Goal: Information Seeking & Learning: Check status

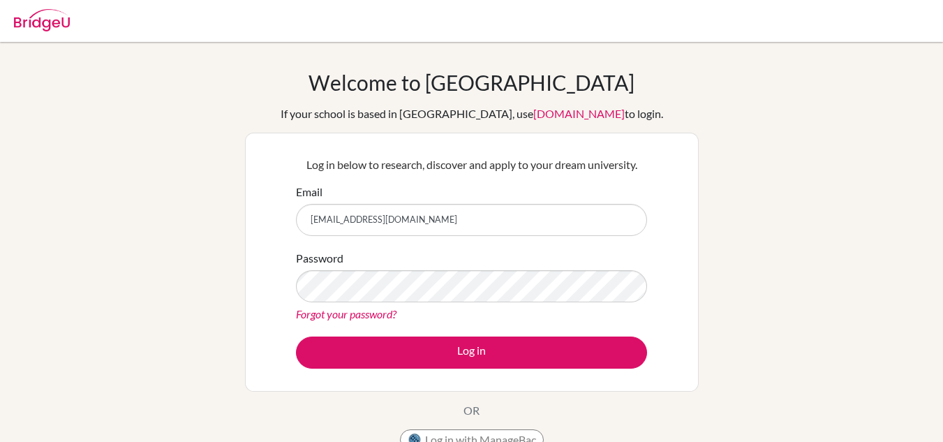
scroll to position [52, 0]
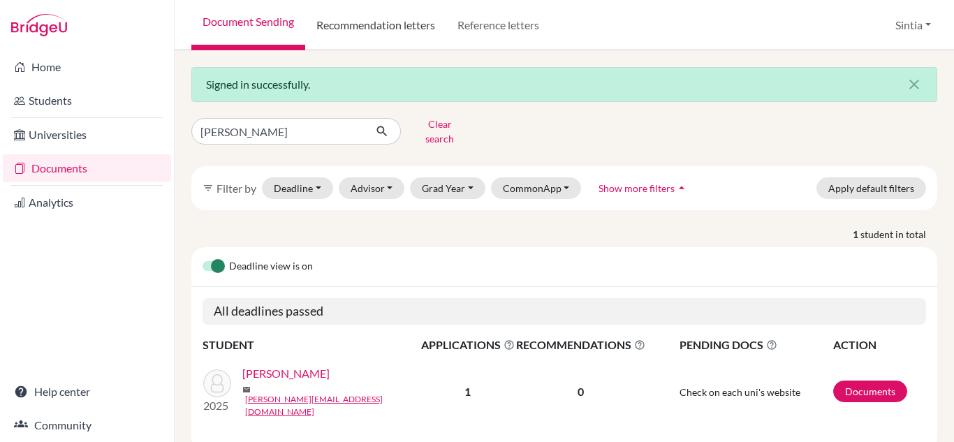
click at [375, 17] on link "Recommendation letters" at bounding box center [375, 25] width 141 height 50
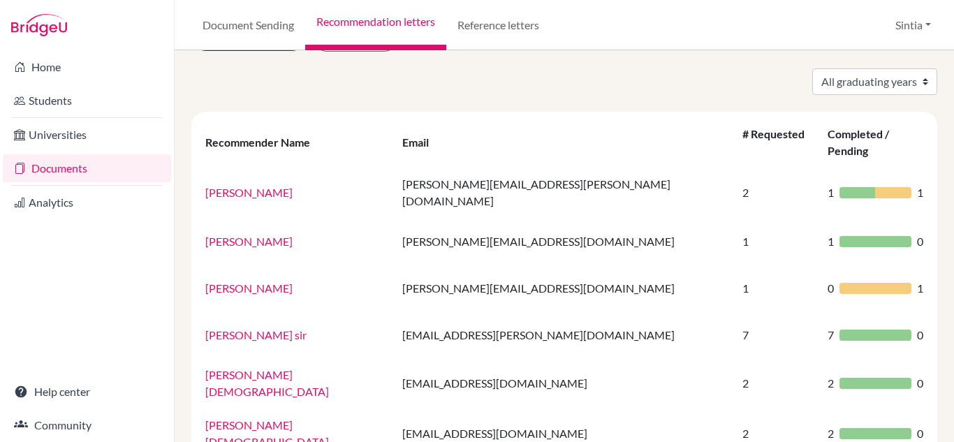
scroll to position [47, 0]
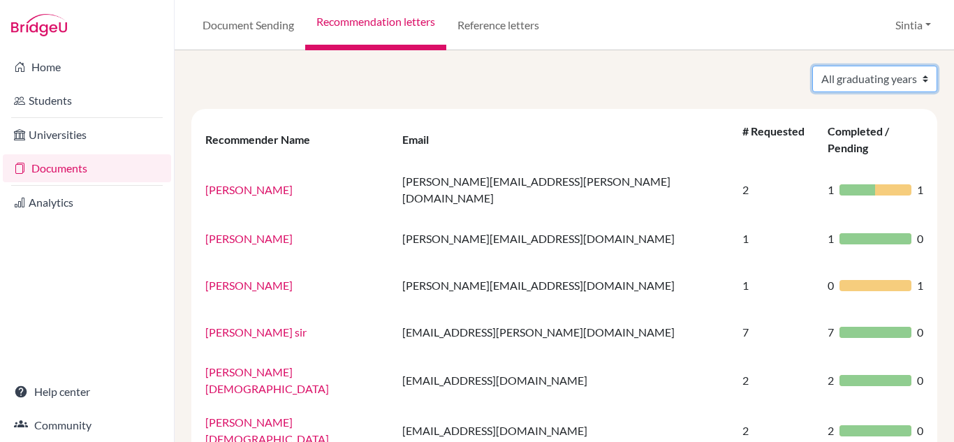
click at [890, 78] on select "All graduating years 2021 2022 2023 2024 2025" at bounding box center [874, 79] width 125 height 27
select select "2024"
click at [812, 66] on select "All graduating years 2021 2022 2023 2024 2025" at bounding box center [874, 79] width 125 height 27
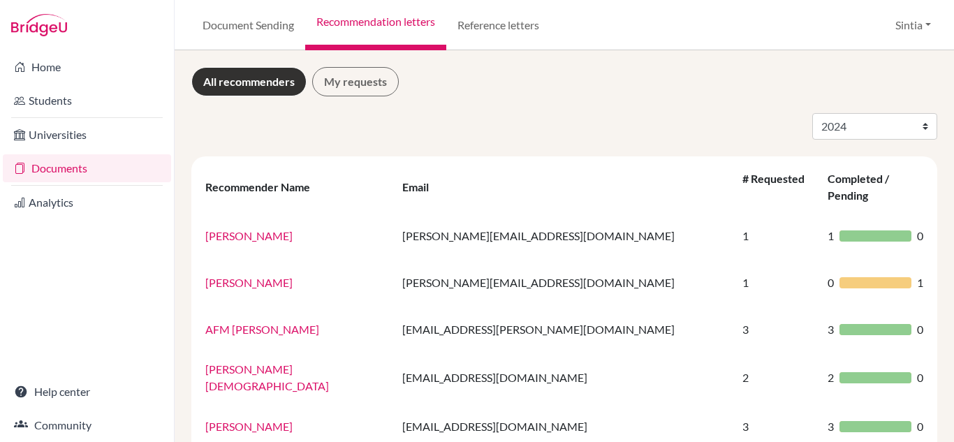
select select "2024"
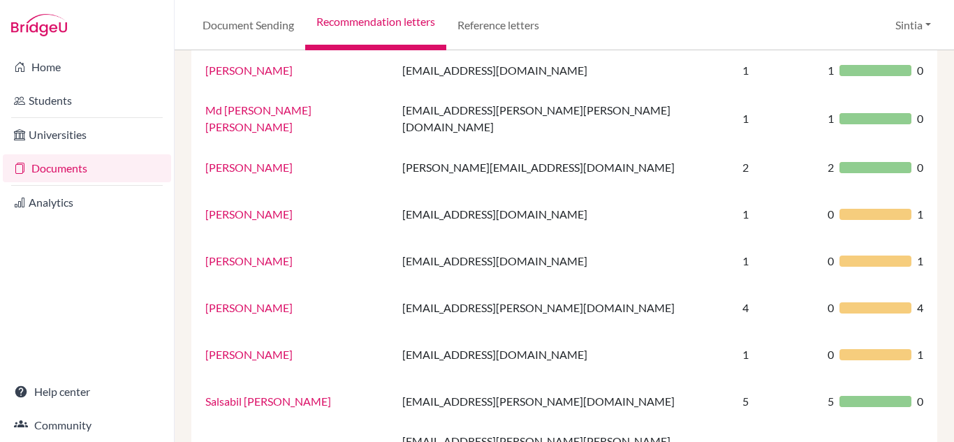
scroll to position [648, 0]
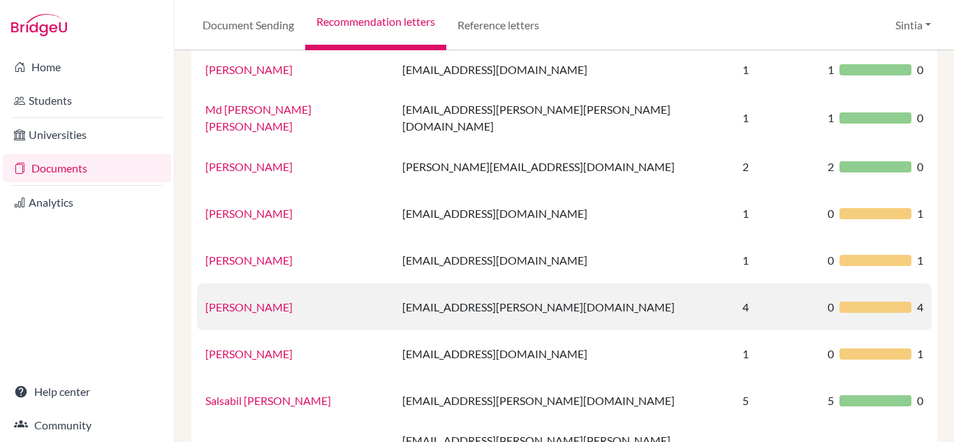
click at [232, 300] on link "Nusrat Sharmin" at bounding box center [248, 306] width 87 height 13
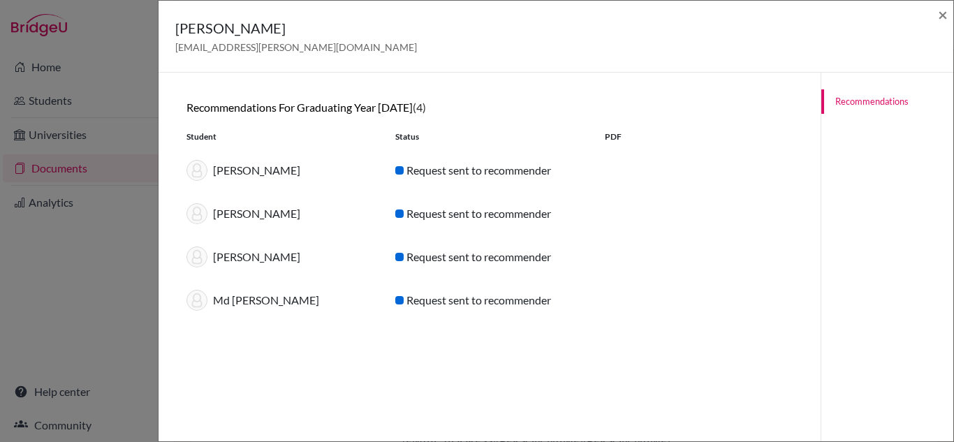
click at [198, 308] on img at bounding box center [196, 300] width 21 height 21
click at [421, 300] on div "Request sent to recommender" at bounding box center [489, 300] width 209 height 17
click at [940, 18] on span "×" at bounding box center [943, 14] width 10 height 20
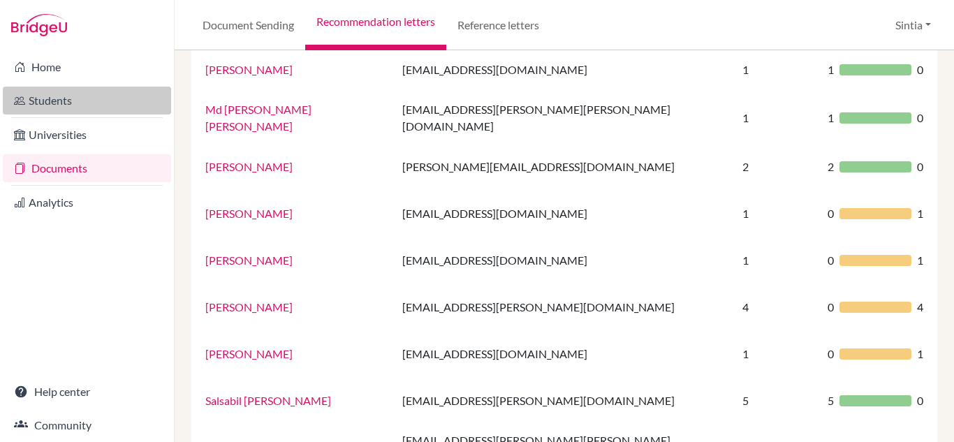
click at [84, 91] on link "Students" at bounding box center [87, 101] width 168 height 28
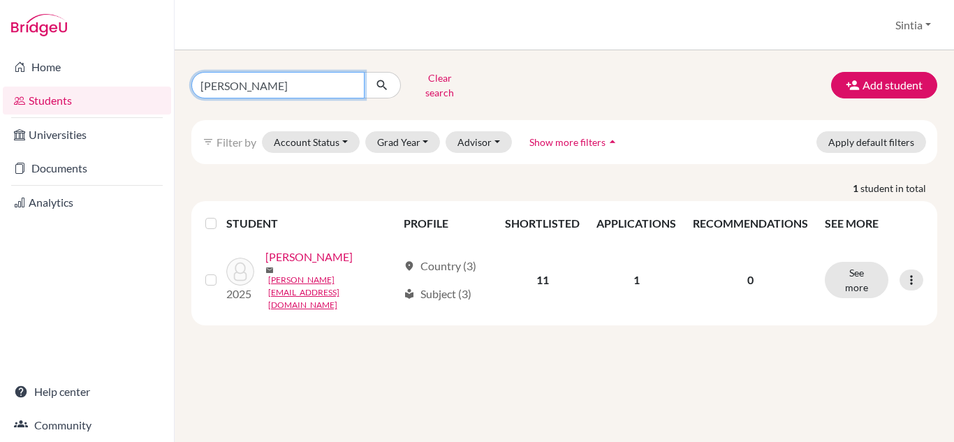
click at [282, 81] on input "aarav" at bounding box center [277, 85] width 173 height 27
type input "a"
type input "sakif"
click button "submit" at bounding box center [382, 85] width 37 height 27
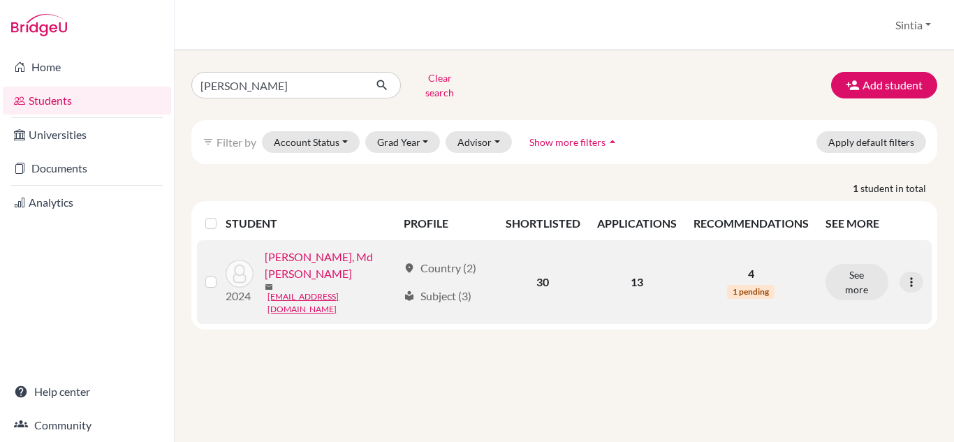
click at [269, 257] on link "Hassan, Md Sakif" at bounding box center [331, 266] width 133 height 34
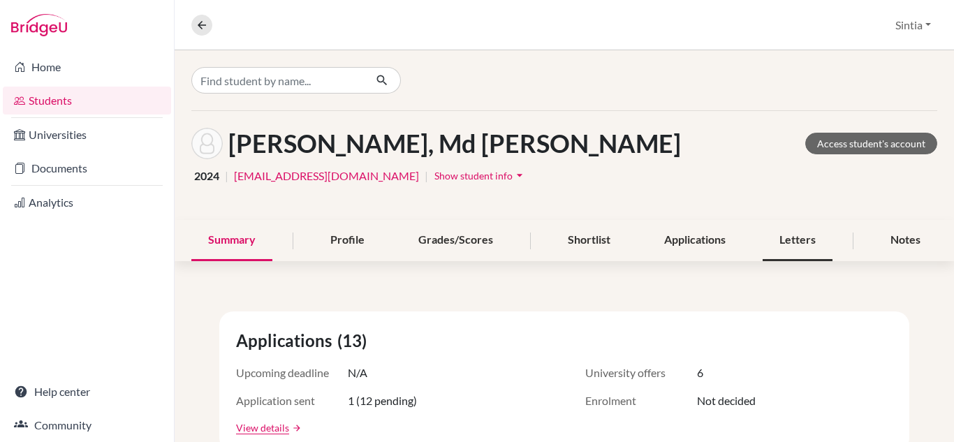
click at [795, 235] on div "Letters" at bounding box center [797, 240] width 70 height 41
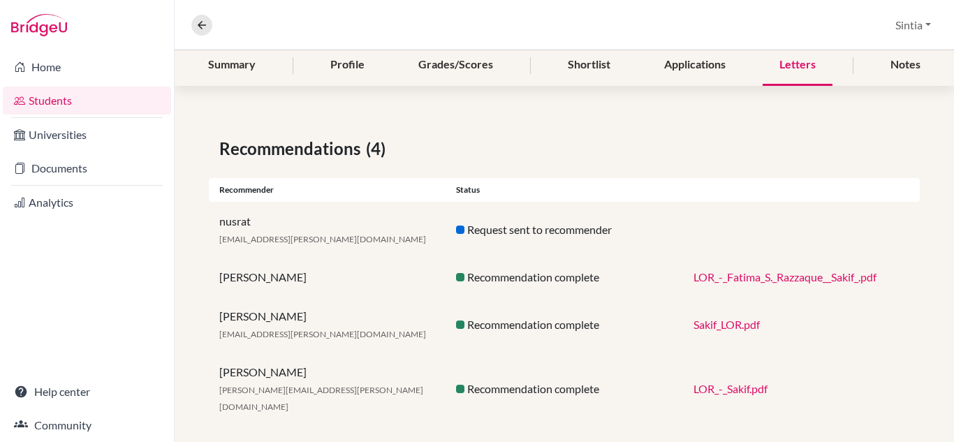
scroll to position [116, 0]
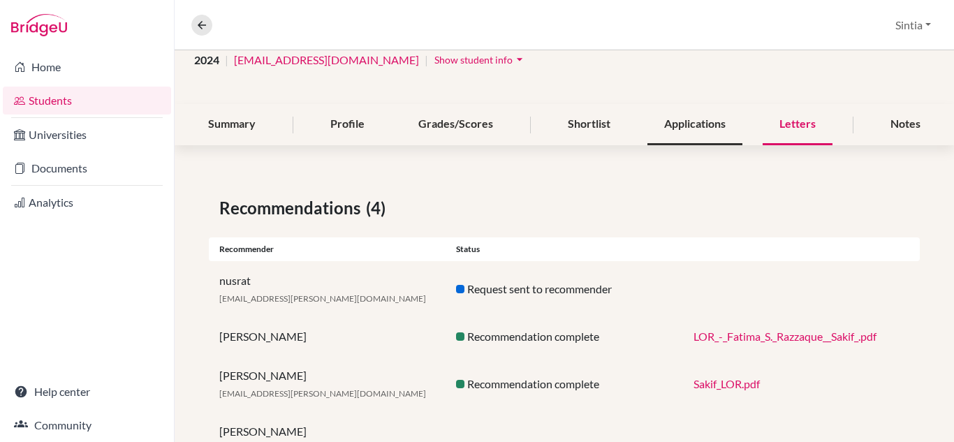
click at [682, 119] on div "Applications" at bounding box center [694, 124] width 95 height 41
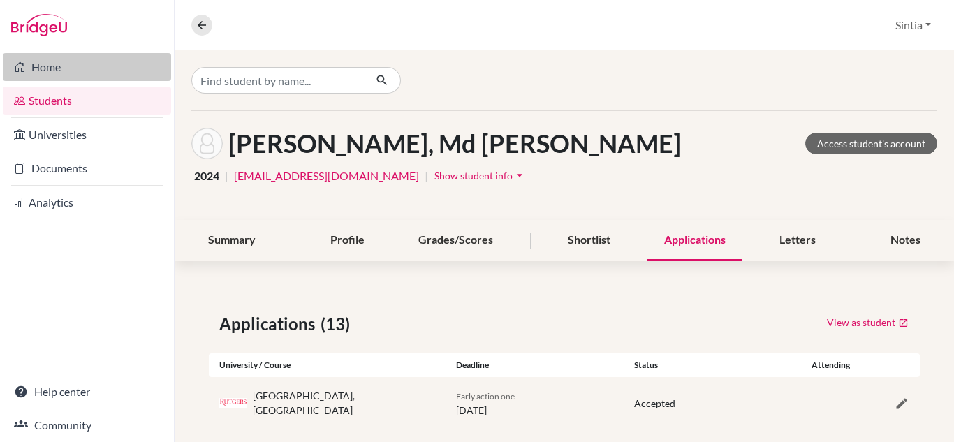
click at [48, 59] on link "Home" at bounding box center [87, 67] width 168 height 28
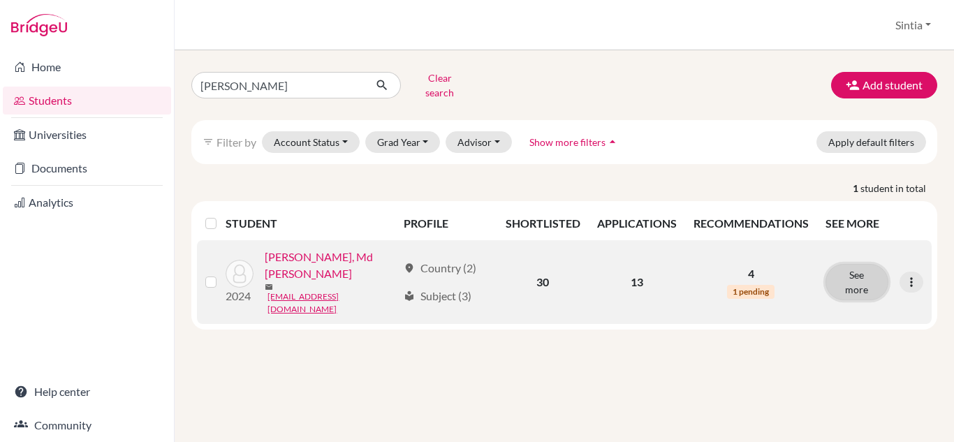
click at [861, 264] on button "See more" at bounding box center [856, 282] width 63 height 36
click at [912, 275] on icon at bounding box center [911, 282] width 14 height 14
click at [863, 264] on button "See more" at bounding box center [856, 282] width 63 height 36
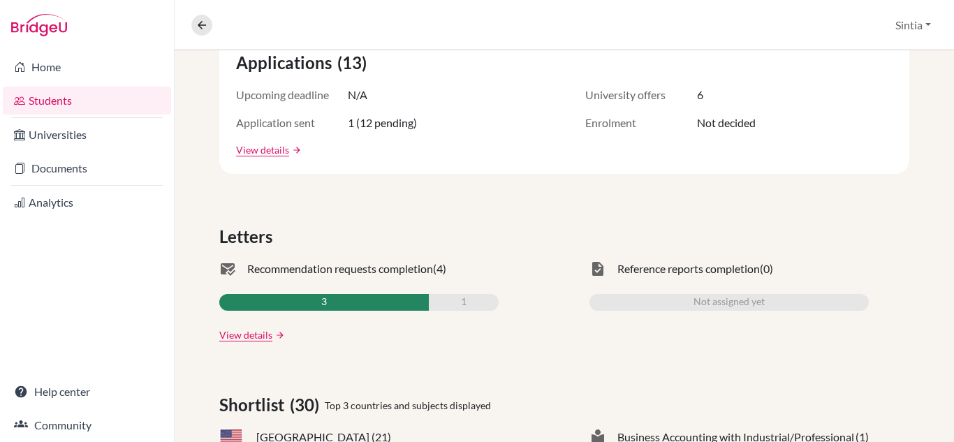
scroll to position [279, 0]
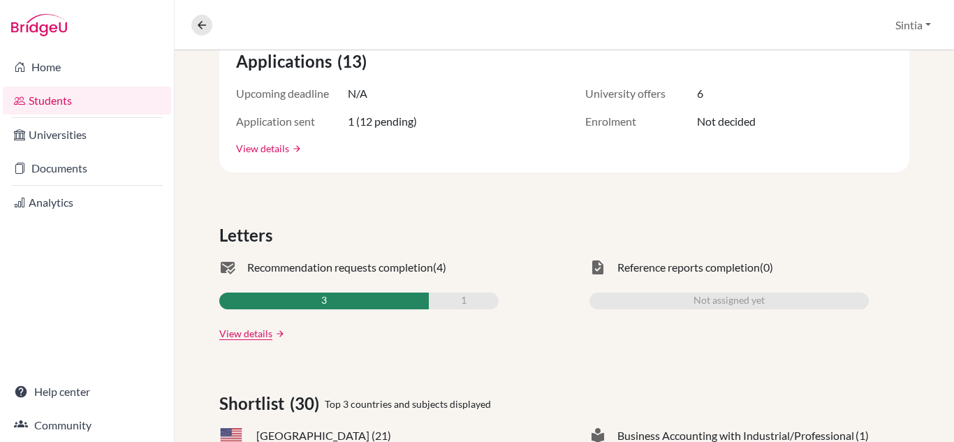
click at [286, 147] on link "View details" at bounding box center [262, 148] width 53 height 15
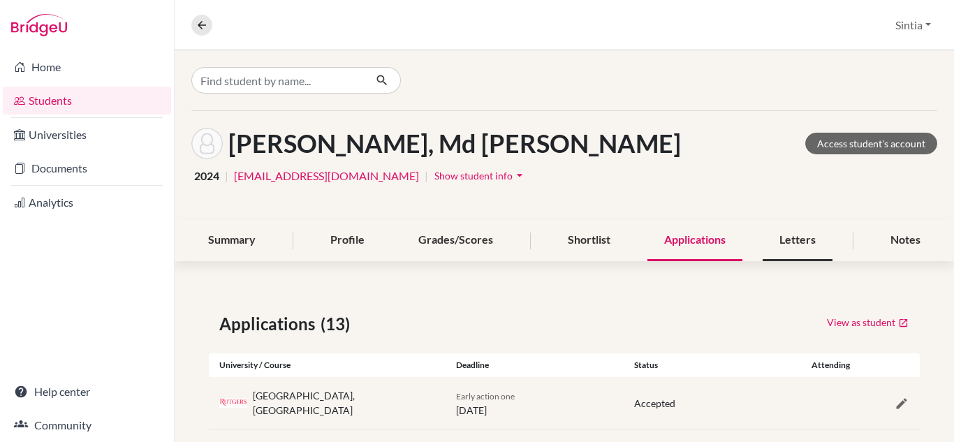
click at [788, 248] on div "Letters" at bounding box center [797, 240] width 70 height 41
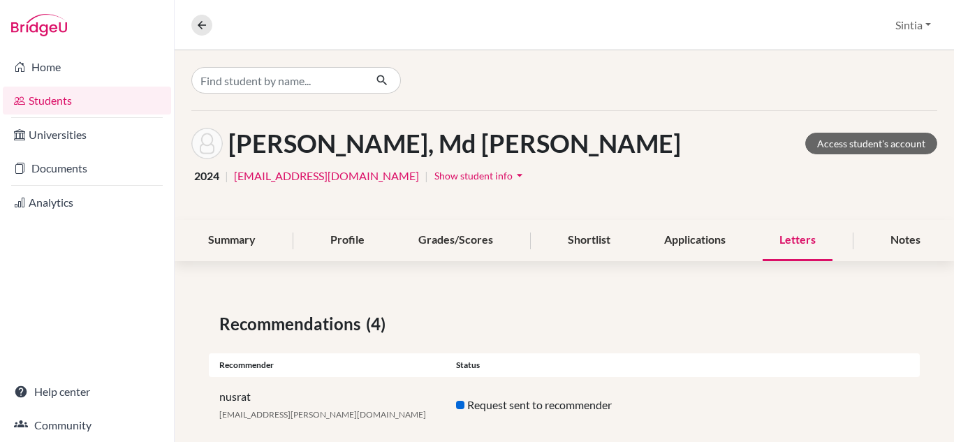
scroll to position [175, 0]
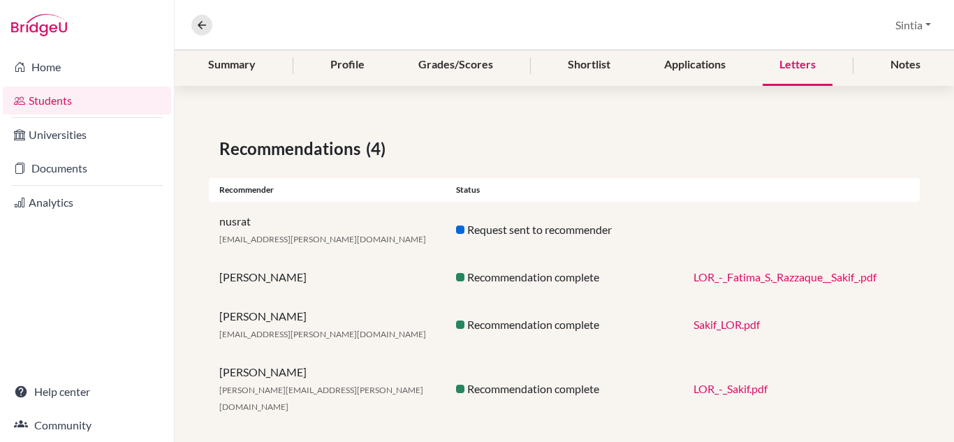
click at [489, 231] on div "Request sent to recommender" at bounding box center [563, 229] width 237 height 17
click at [460, 230] on div at bounding box center [460, 230] width 8 height 8
click at [237, 219] on div "nusrat nusrat.sharmin@agakhanacademies.org" at bounding box center [327, 230] width 237 height 34
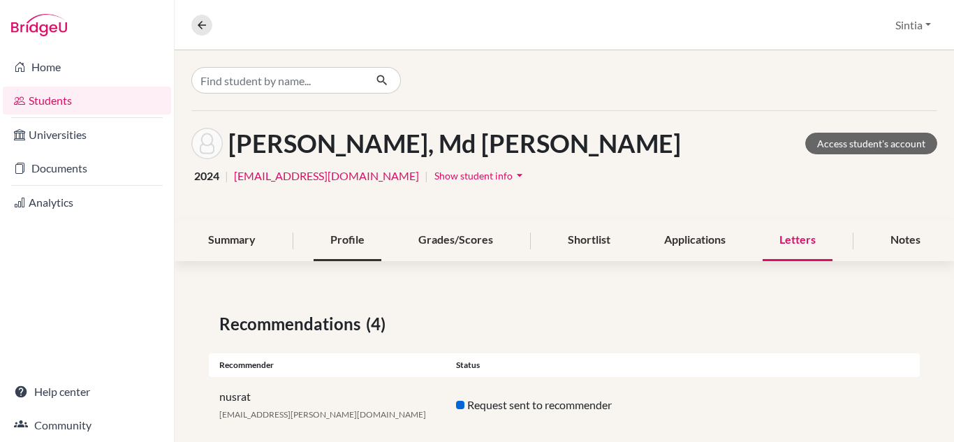
click at [320, 242] on div "Profile" at bounding box center [347, 240] width 68 height 41
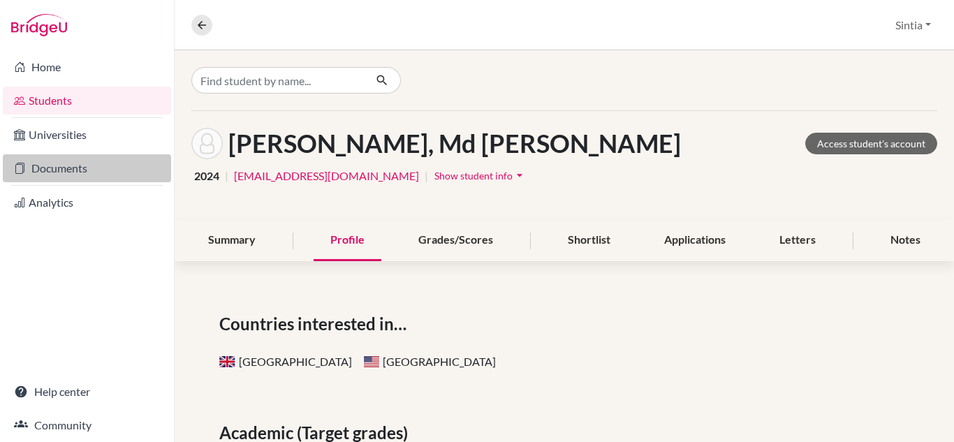
click at [87, 157] on link "Documents" at bounding box center [87, 168] width 168 height 28
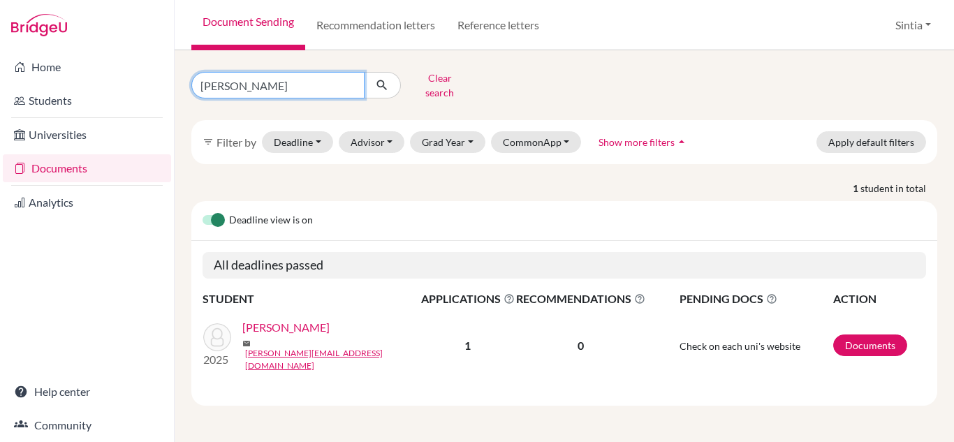
click at [327, 80] on input "[PERSON_NAME]" at bounding box center [277, 85] width 173 height 27
type input "a"
type input "[PERSON_NAME]"
click button "submit" at bounding box center [382, 85] width 37 height 27
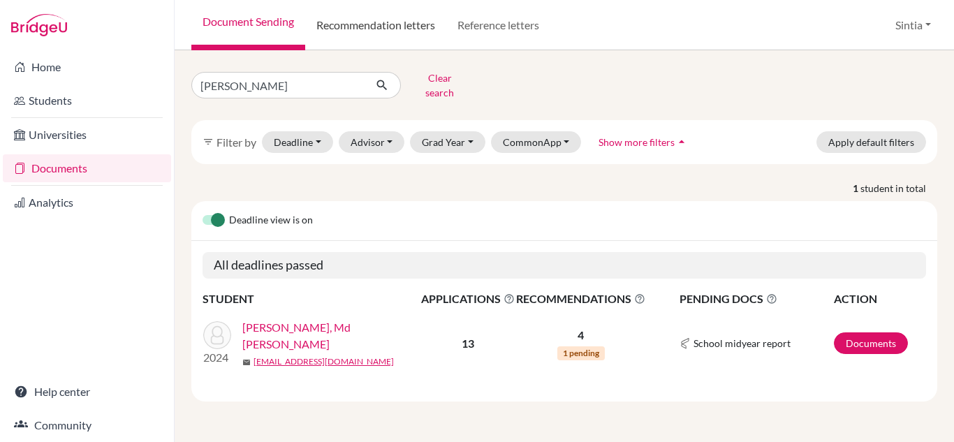
click at [371, 23] on link "Recommendation letters" at bounding box center [375, 25] width 141 height 50
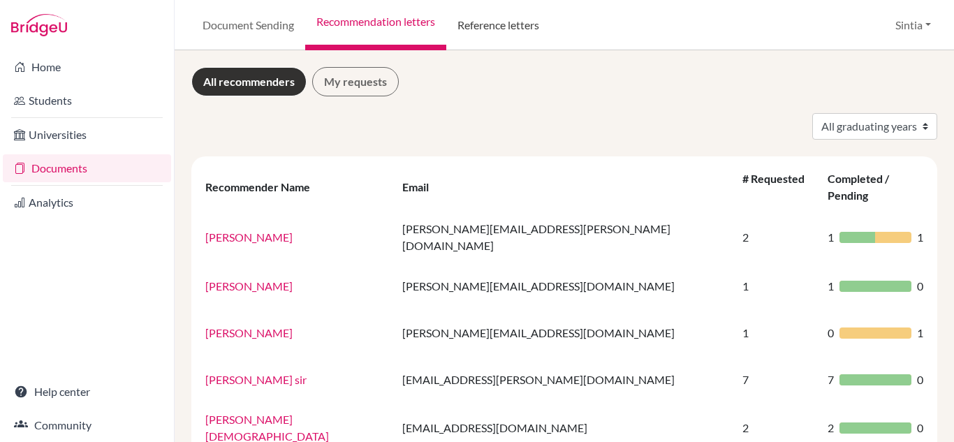
click at [482, 40] on link "Reference letters" at bounding box center [498, 25] width 104 height 50
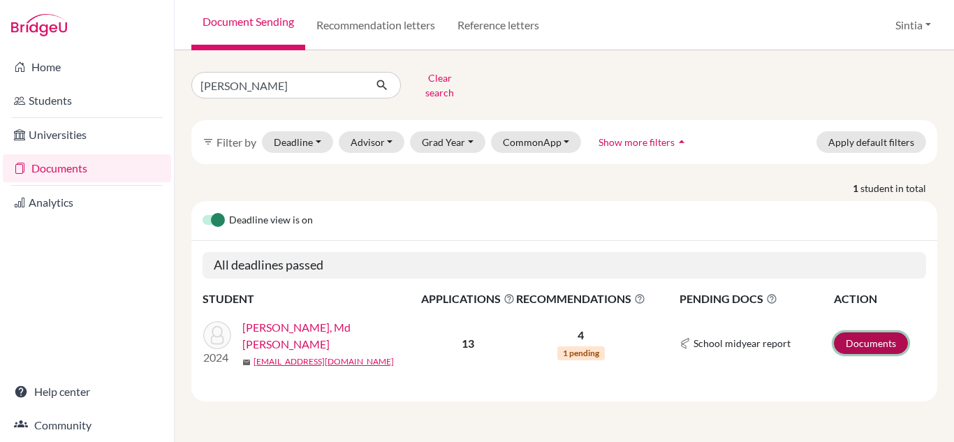
click at [893, 334] on link "Documents" at bounding box center [871, 343] width 74 height 22
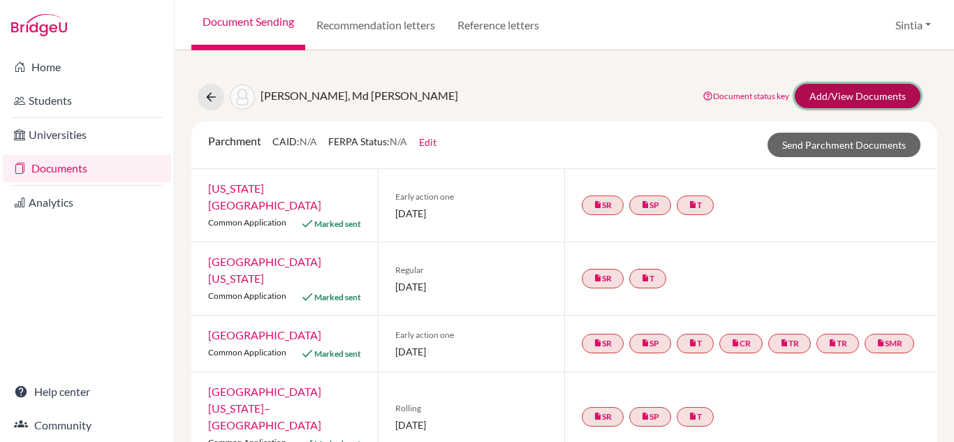
click at [815, 96] on link "Add/View Documents" at bounding box center [858, 96] width 126 height 24
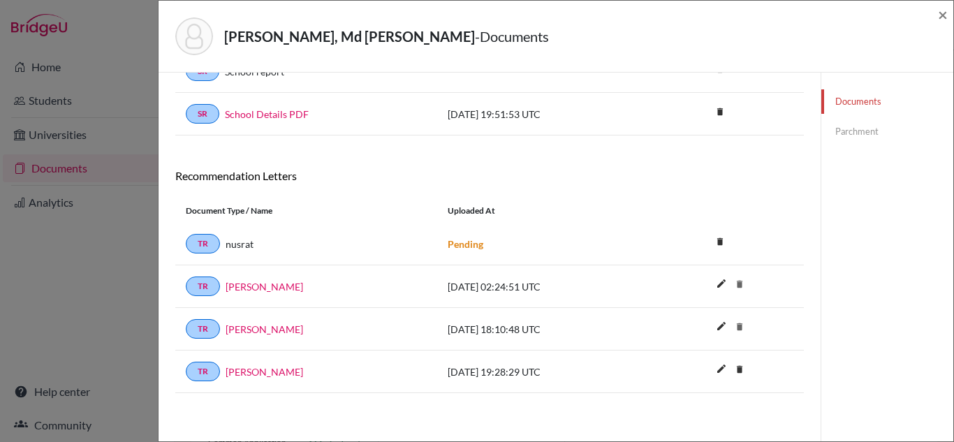
scroll to position [688, 0]
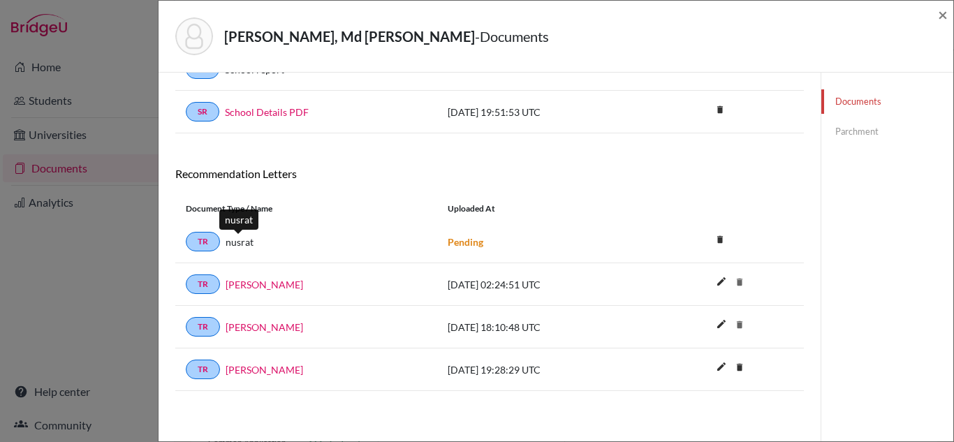
click at [232, 244] on span "nusrat" at bounding box center [240, 242] width 28 height 15
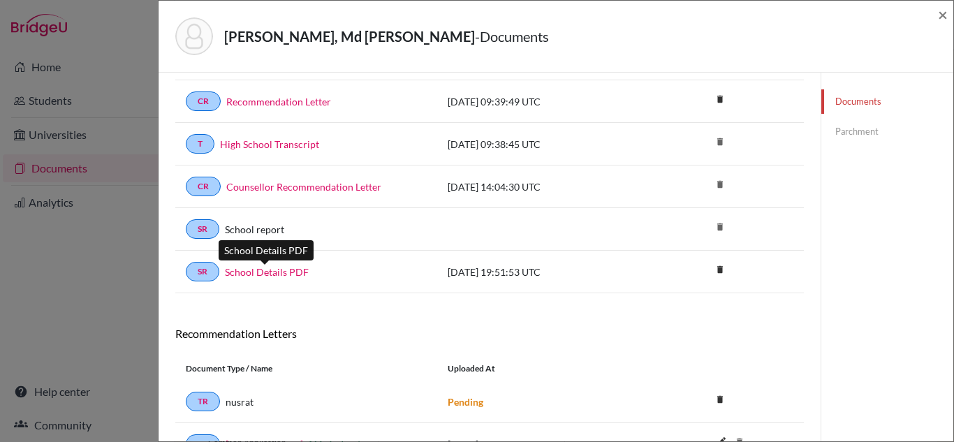
scroll to position [528, 0]
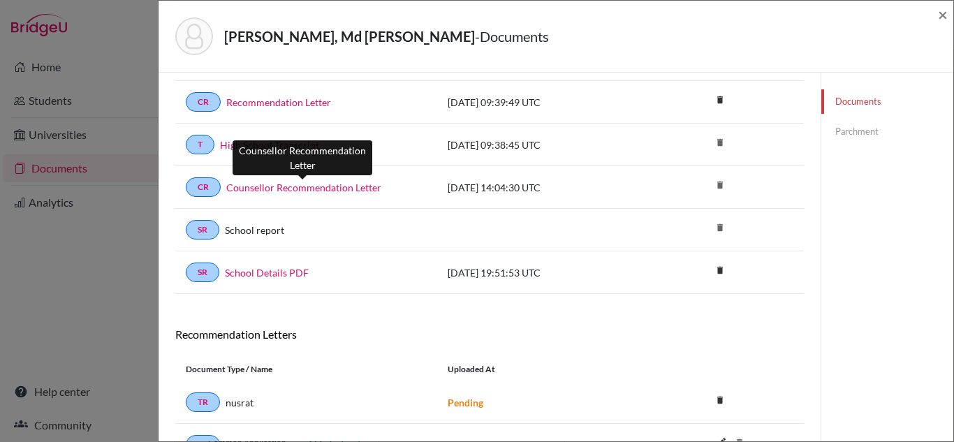
click at [300, 190] on link "Counsellor Recommendation Letter" at bounding box center [303, 187] width 155 height 15
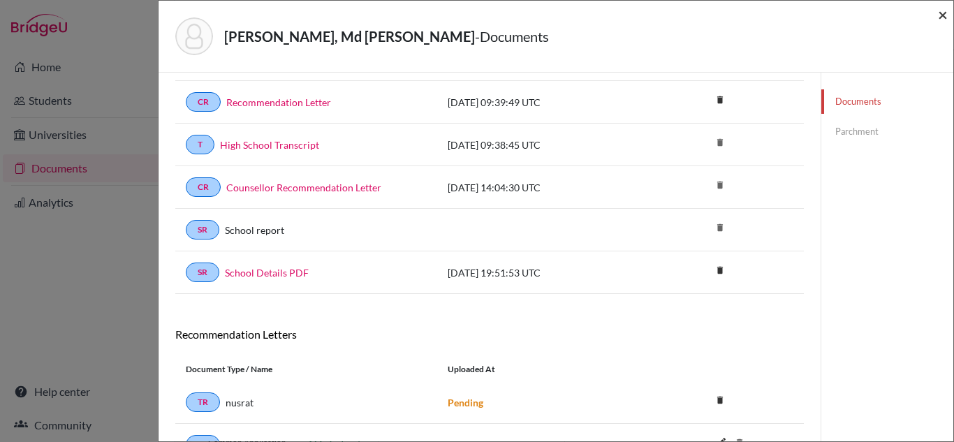
click at [941, 15] on span "×" at bounding box center [943, 14] width 10 height 20
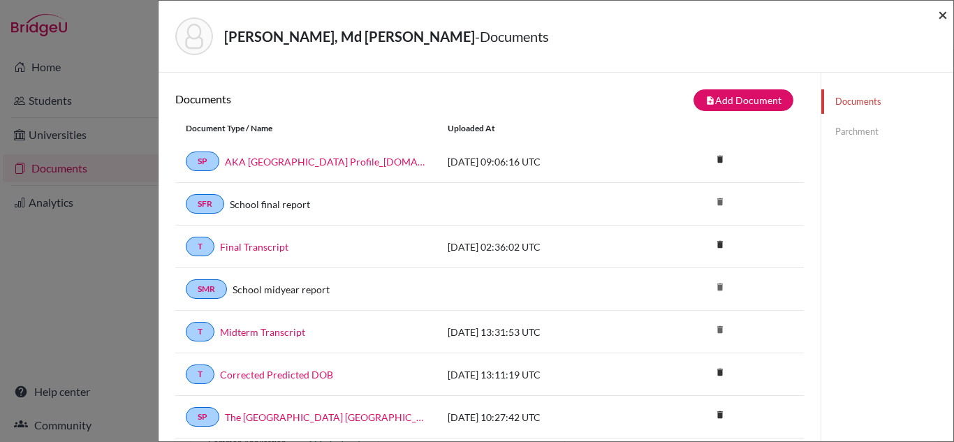
click at [943, 13] on span "×" at bounding box center [943, 14] width 10 height 20
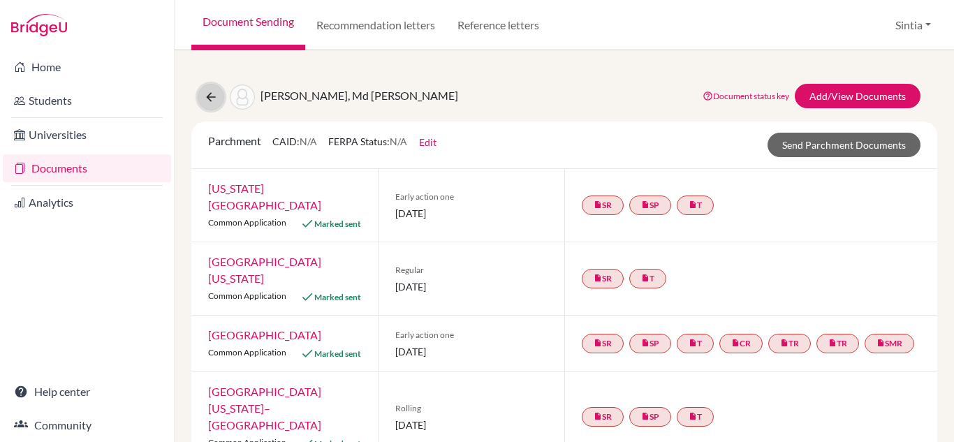
click at [207, 92] on icon at bounding box center [211, 97] width 14 height 14
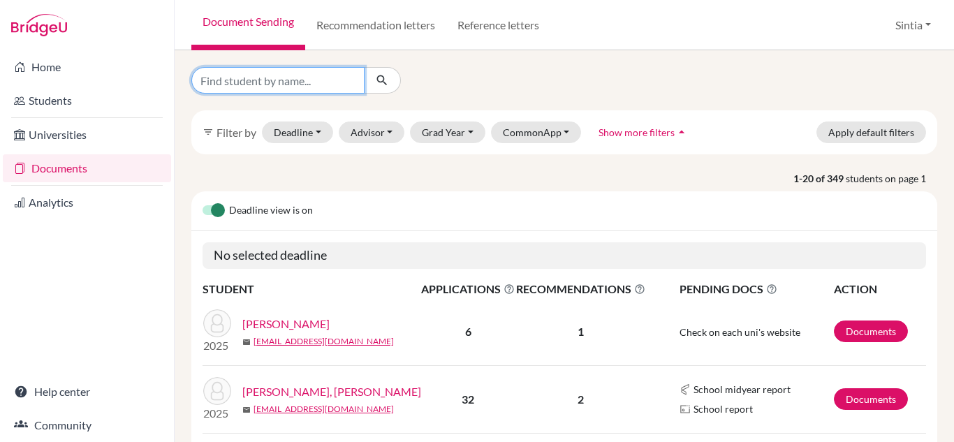
click at [302, 84] on input "Find student by name..." at bounding box center [277, 80] width 173 height 27
type input "zunayed"
click at [391, 77] on button "submit" at bounding box center [382, 80] width 37 height 27
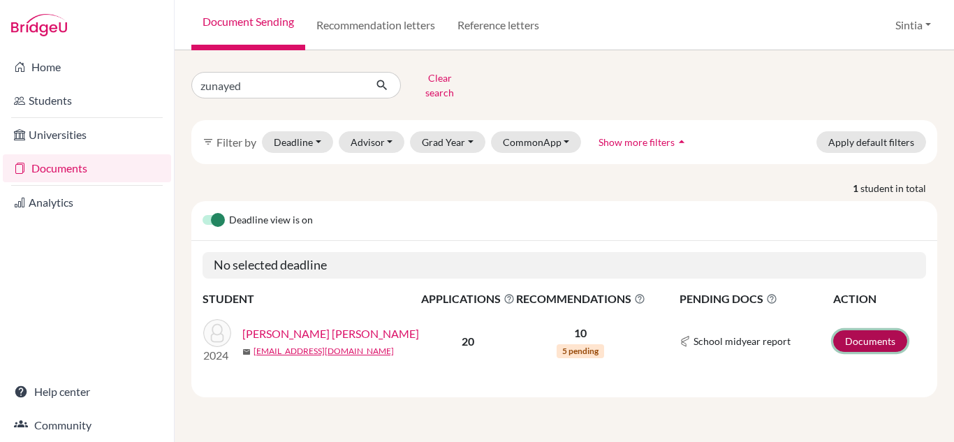
click at [869, 332] on link "Documents" at bounding box center [870, 341] width 74 height 22
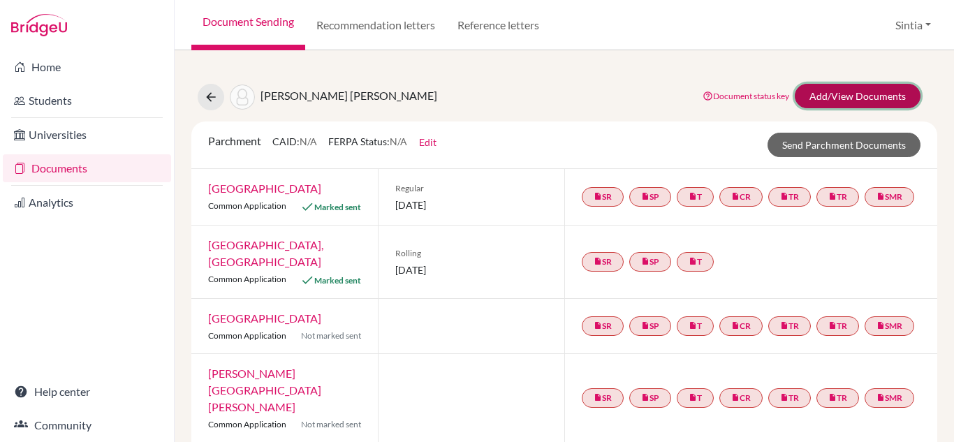
click at [870, 101] on link "Add/View Documents" at bounding box center [858, 96] width 126 height 24
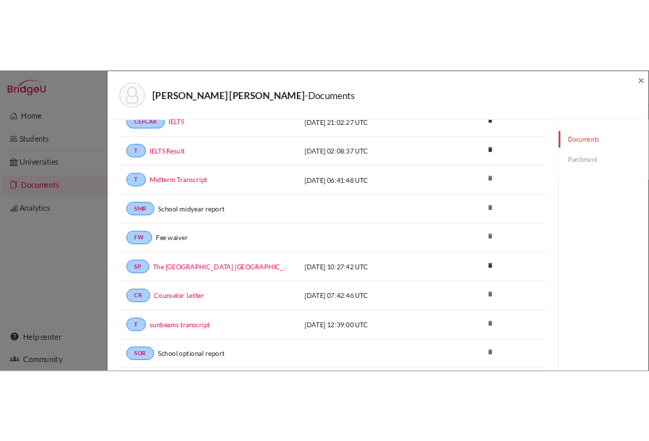
scroll to position [512, 0]
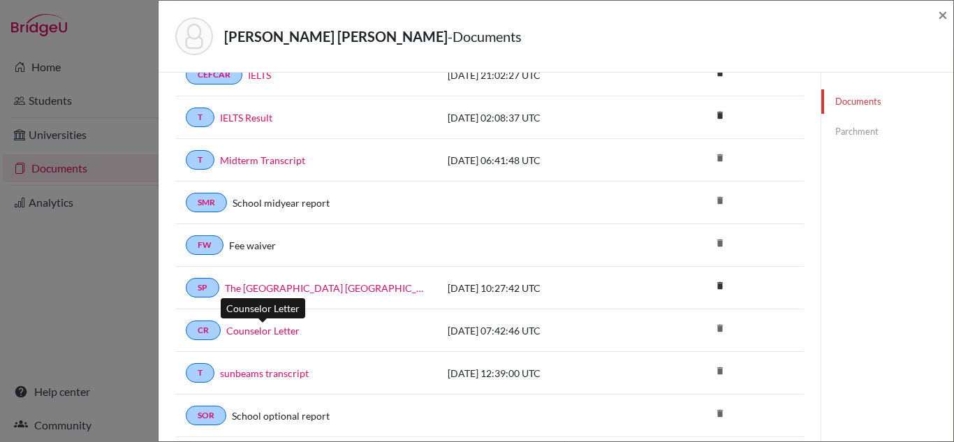
click at [262, 336] on link "Counselor Letter" at bounding box center [262, 330] width 73 height 15
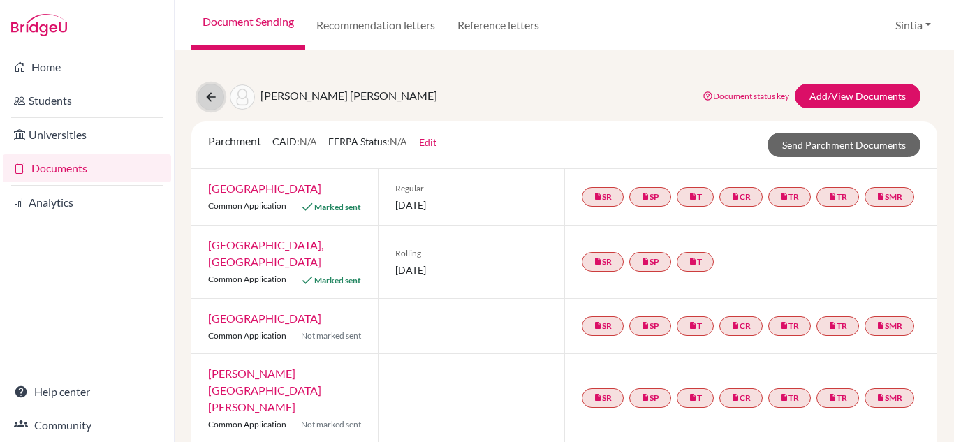
click at [218, 107] on button at bounding box center [211, 97] width 27 height 27
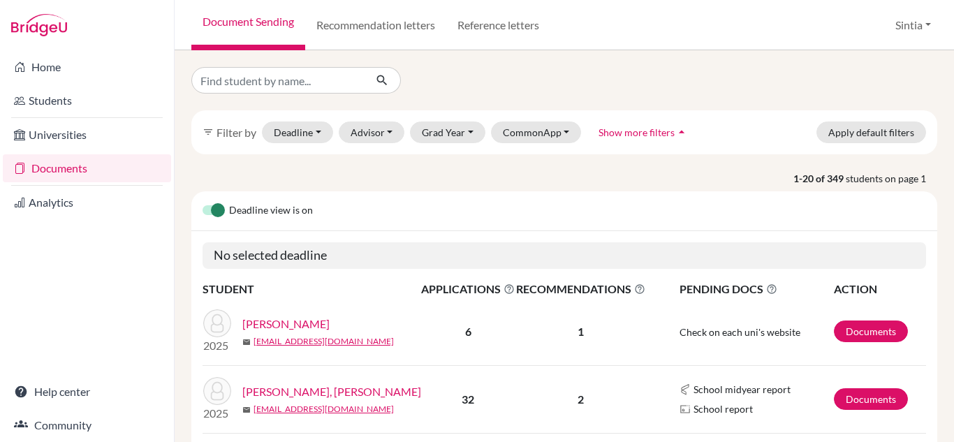
scroll to position [169, 0]
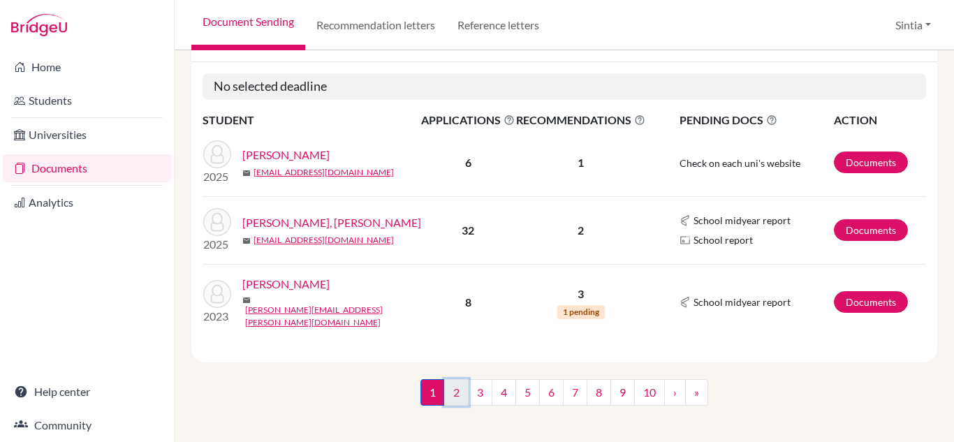
click at [458, 395] on link "2" at bounding box center [456, 392] width 24 height 27
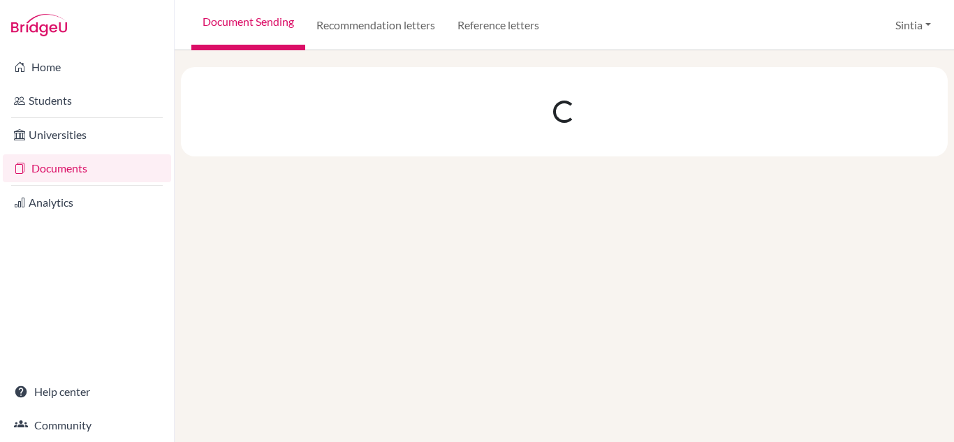
scroll to position [0, 0]
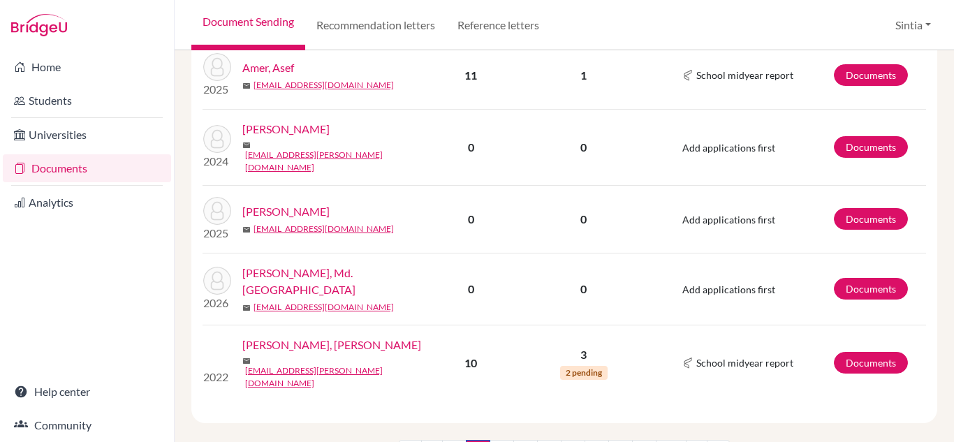
scroll to position [1326, 0]
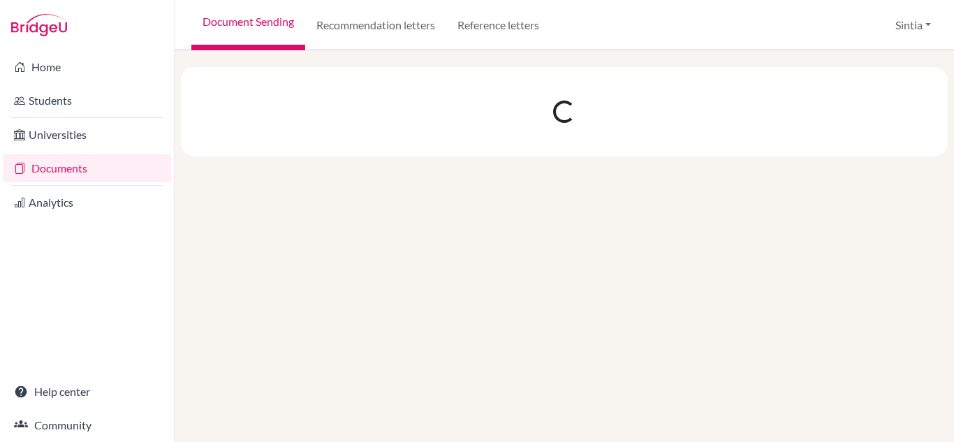
scroll to position [0, 0]
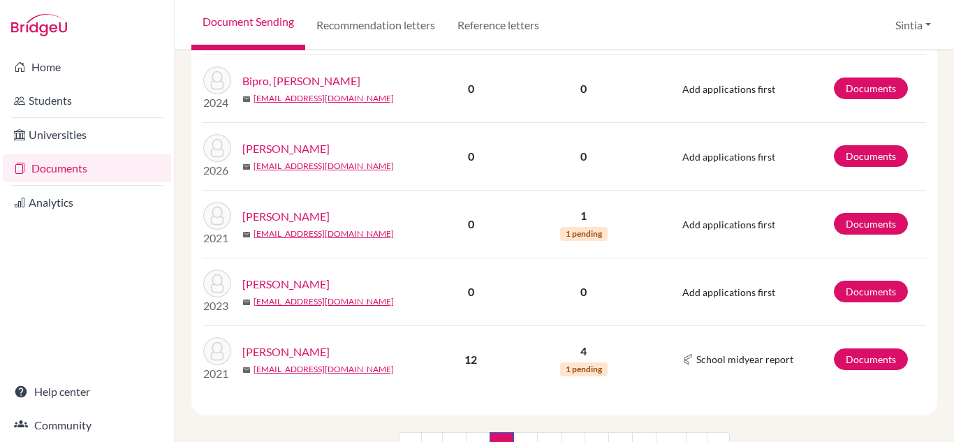
scroll to position [1331, 0]
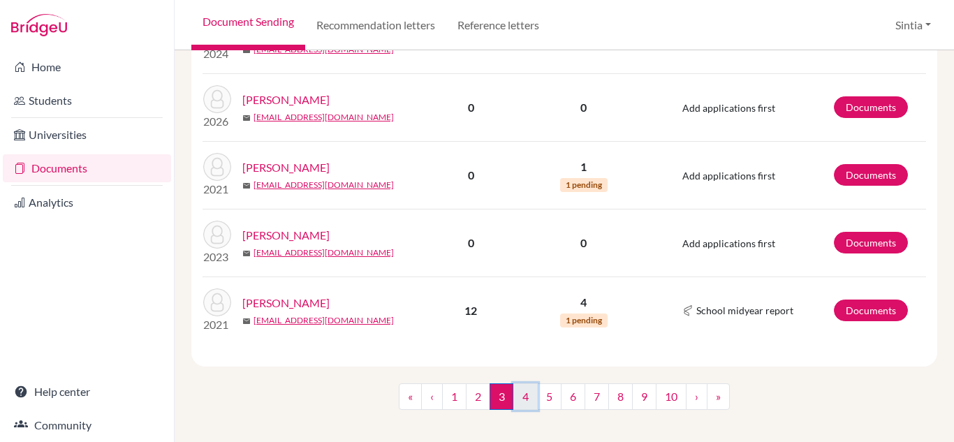
click at [520, 387] on link "4" at bounding box center [525, 396] width 24 height 27
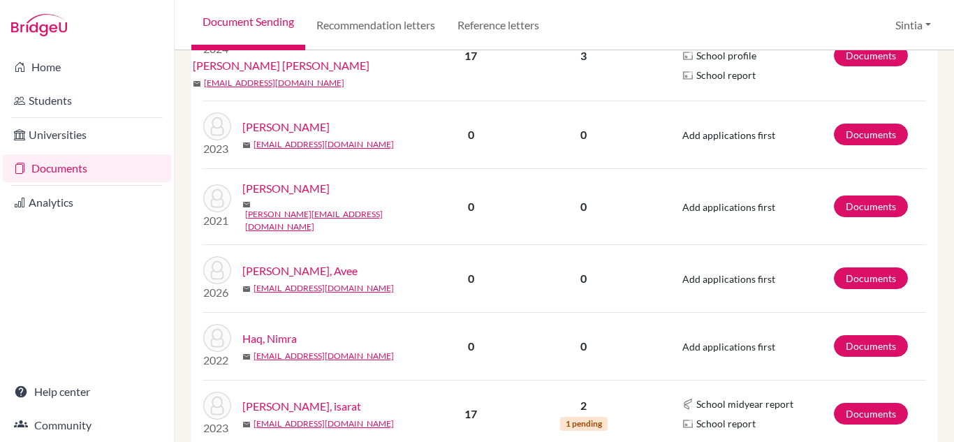
scroll to position [1331, 0]
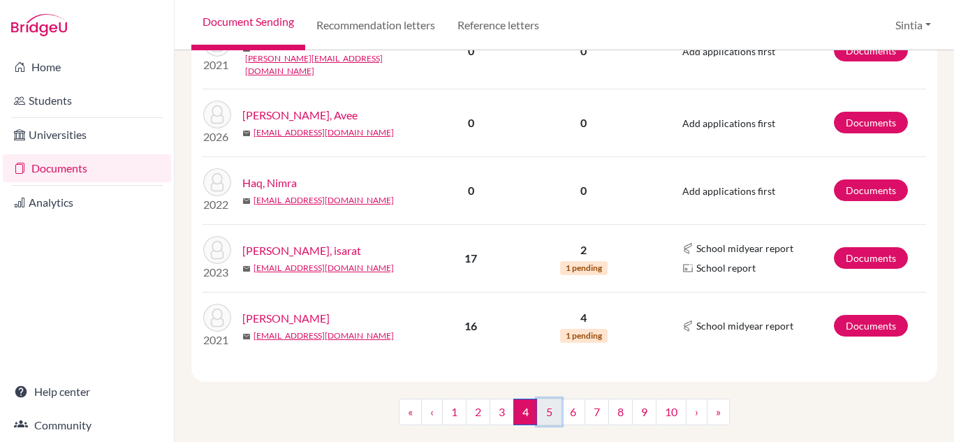
click at [547, 399] on link "5" at bounding box center [549, 412] width 24 height 27
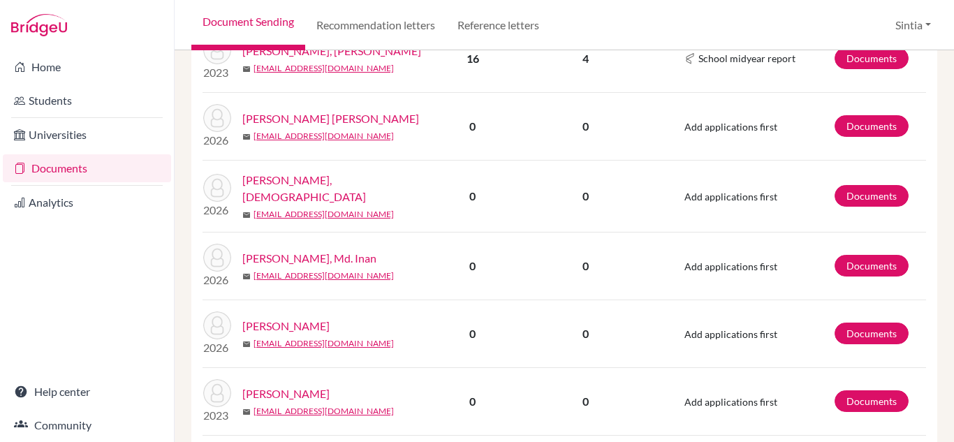
scroll to position [1320, 0]
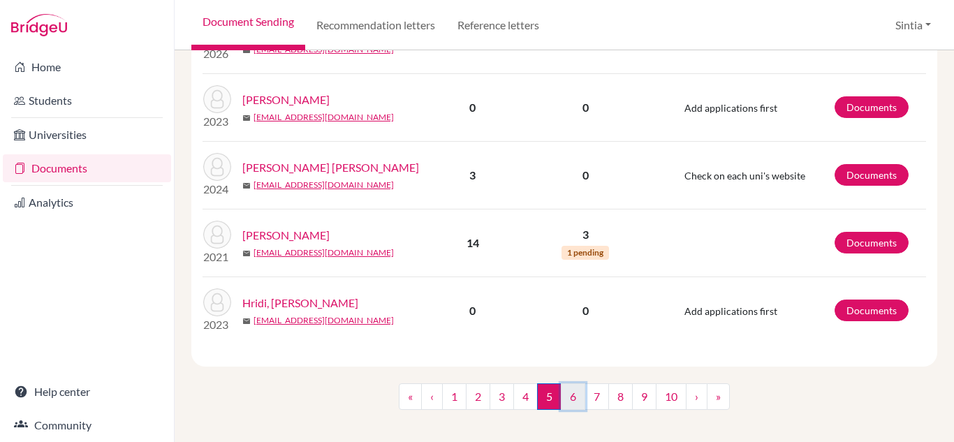
click at [570, 383] on link "6" at bounding box center [573, 396] width 24 height 27
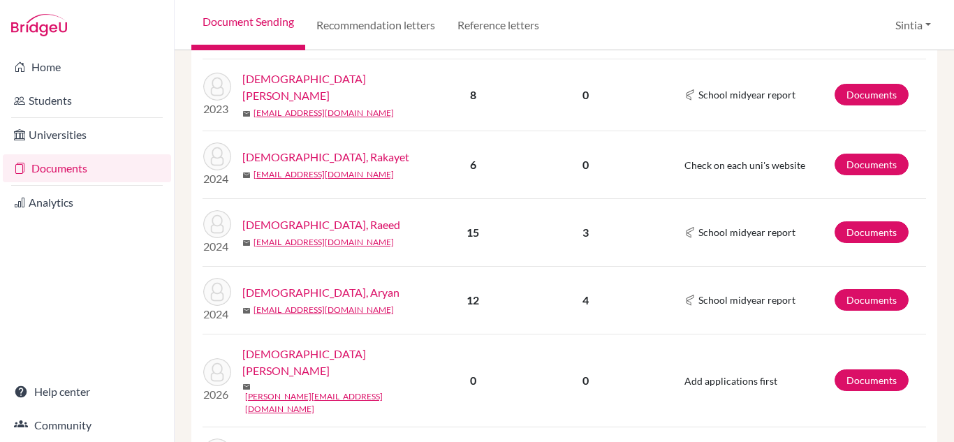
scroll to position [1320, 0]
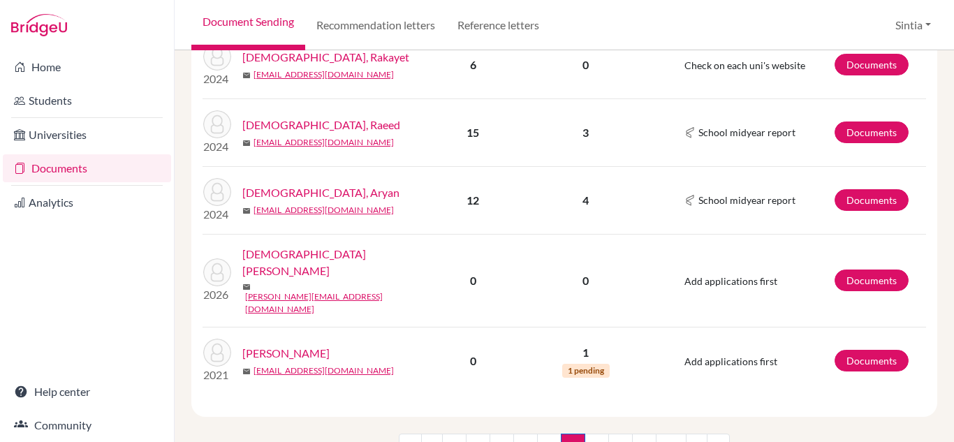
drag, startPoint x: 269, startPoint y: 250, endPoint x: 531, endPoint y: 286, distance: 265.0
click at [531, 344] on p "1" at bounding box center [585, 352] width 129 height 17
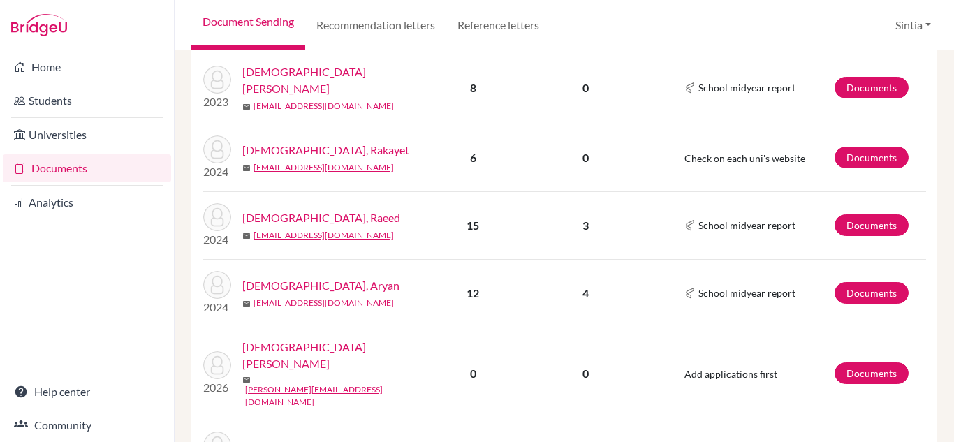
scroll to position [1228, 0]
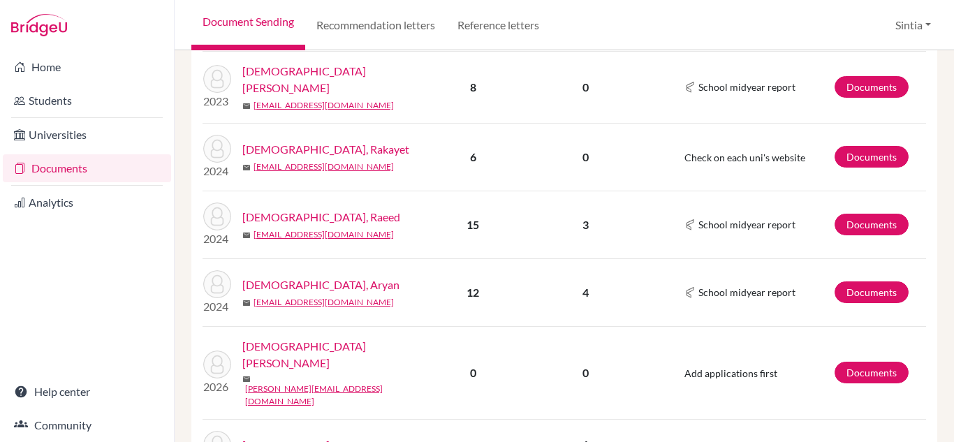
click at [330, 123] on td "2024 Islam, Rakayet mail rakayetislamm@gmail.com" at bounding box center [313, 157] width 223 height 68
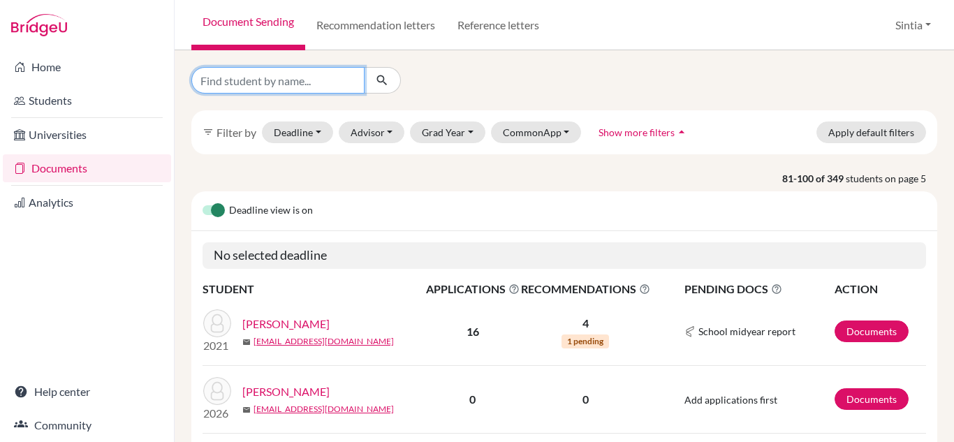
click at [248, 82] on input "Find student by name..." at bounding box center [277, 80] width 173 height 27
type input "sdami"
click button "submit" at bounding box center [382, 80] width 37 height 27
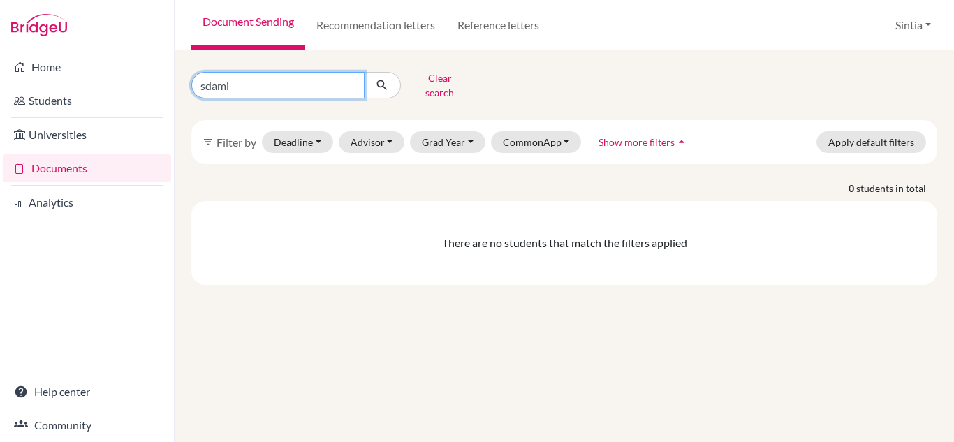
click at [248, 82] on input "sdami" at bounding box center [277, 85] width 173 height 27
type input "s"
type input "zaman"
click button "submit" at bounding box center [382, 85] width 37 height 27
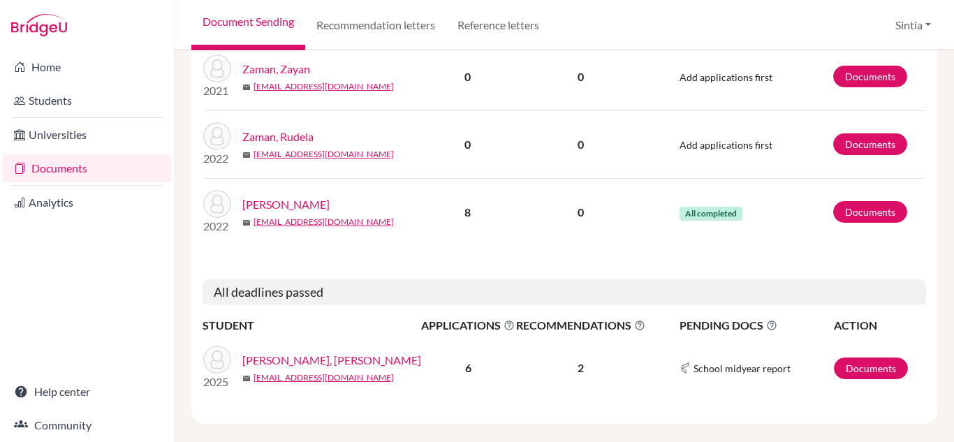
scroll to position [270, 0]
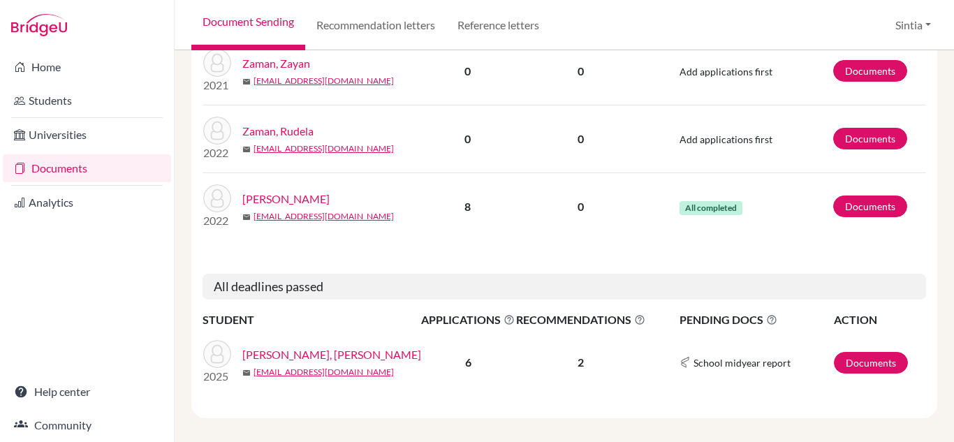
click at [264, 346] on link "Sami, Mohtashim Zaman" at bounding box center [331, 354] width 179 height 17
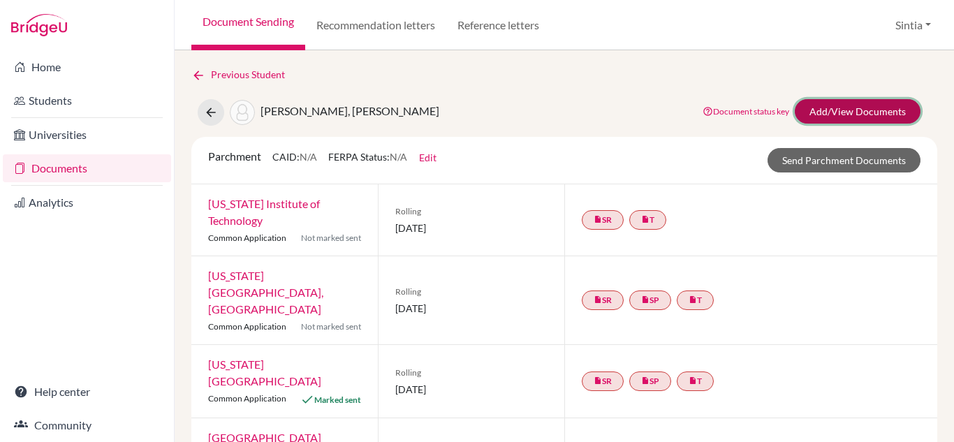
click at [805, 120] on link "Add/View Documents" at bounding box center [858, 111] width 126 height 24
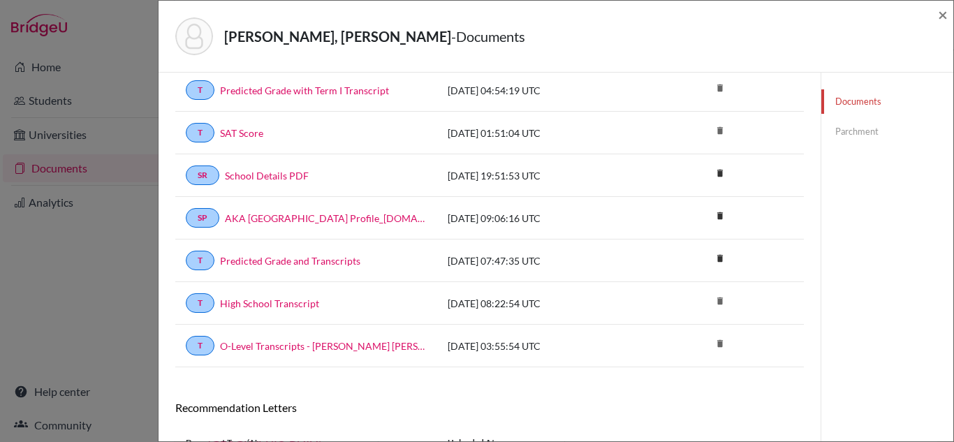
scroll to position [198, 0]
click at [940, 13] on span "×" at bounding box center [943, 14] width 10 height 20
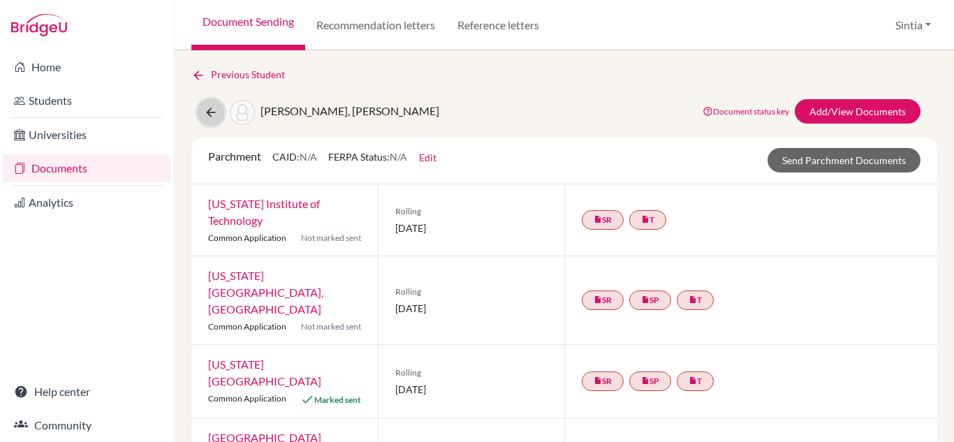
click at [208, 109] on icon at bounding box center [211, 112] width 14 height 14
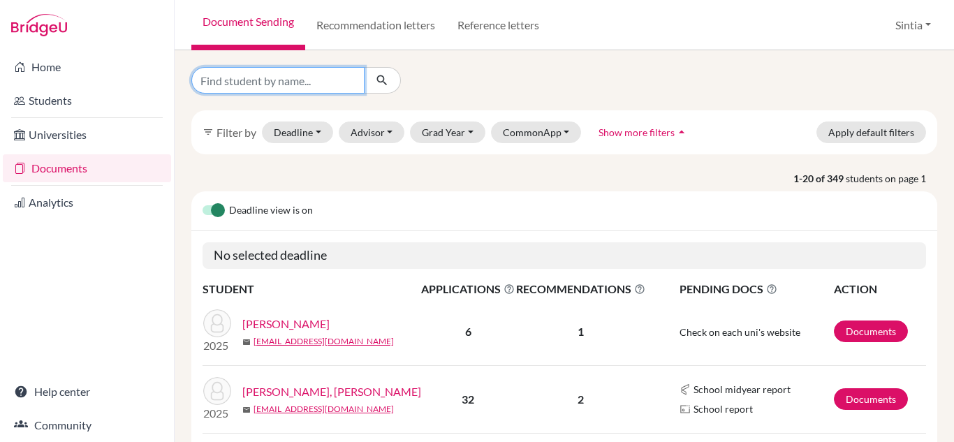
click at [265, 86] on input "Find student by name..." at bounding box center [277, 80] width 173 height 27
type input "samin"
click button "submit" at bounding box center [382, 80] width 37 height 27
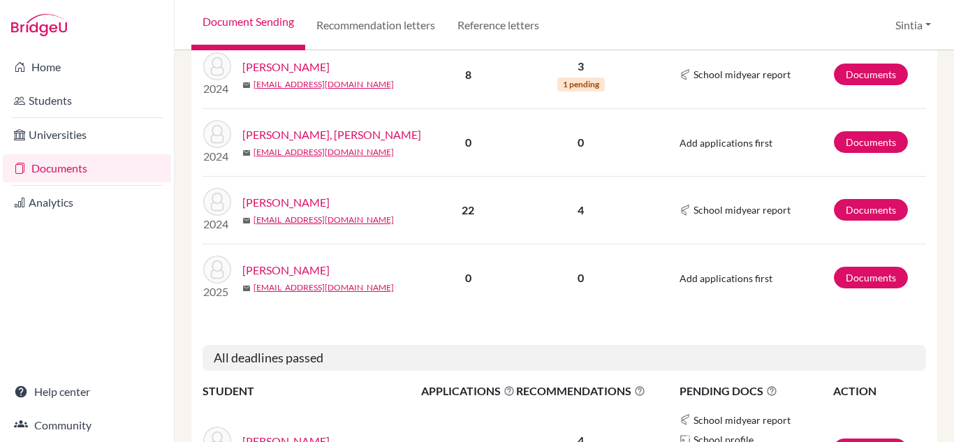
scroll to position [335, 0]
click at [288, 261] on link "[PERSON_NAME]" at bounding box center [285, 269] width 87 height 17
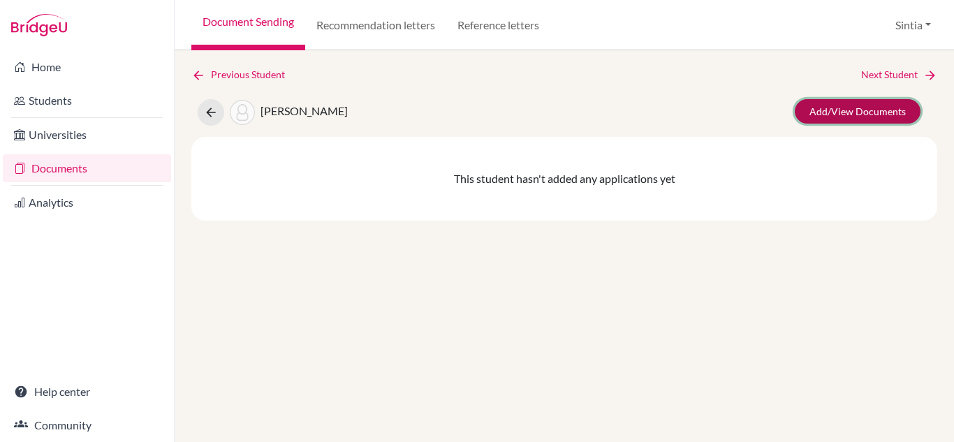
click at [850, 101] on link "Add/View Documents" at bounding box center [858, 111] width 126 height 24
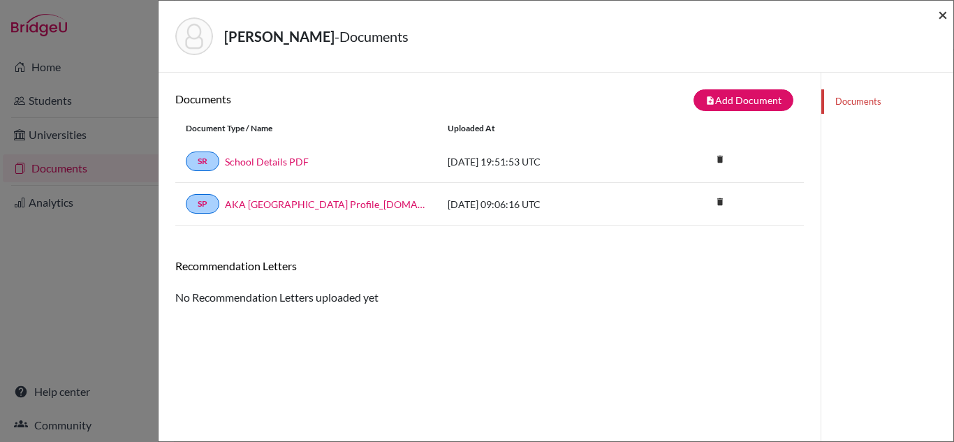
click at [945, 7] on span "×" at bounding box center [943, 14] width 10 height 20
